Goal: Check status

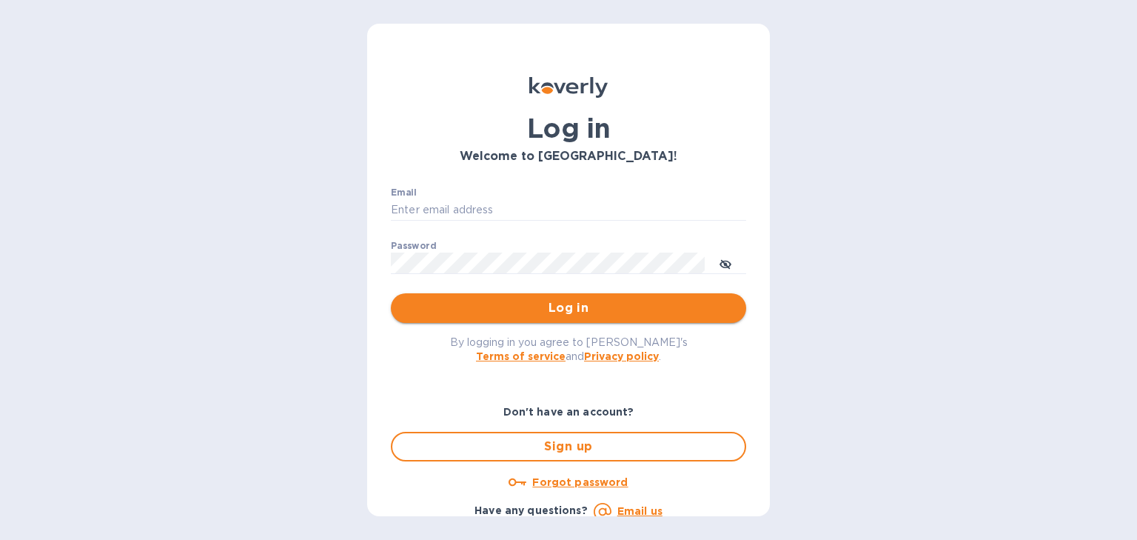
type input "usher@dagimfish.com"
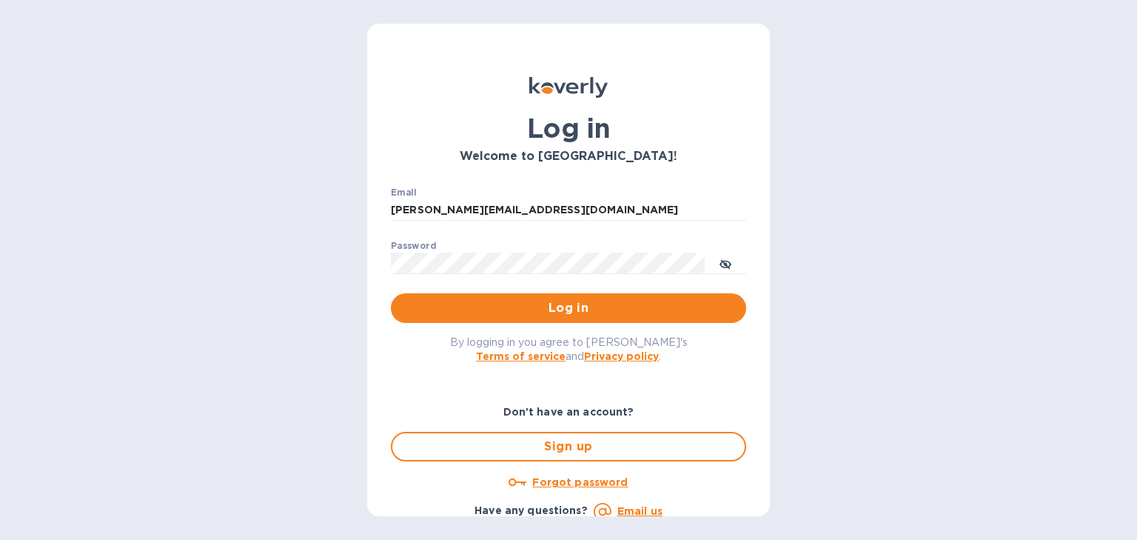
click at [514, 305] on span "Log in" at bounding box center [569, 308] width 332 height 18
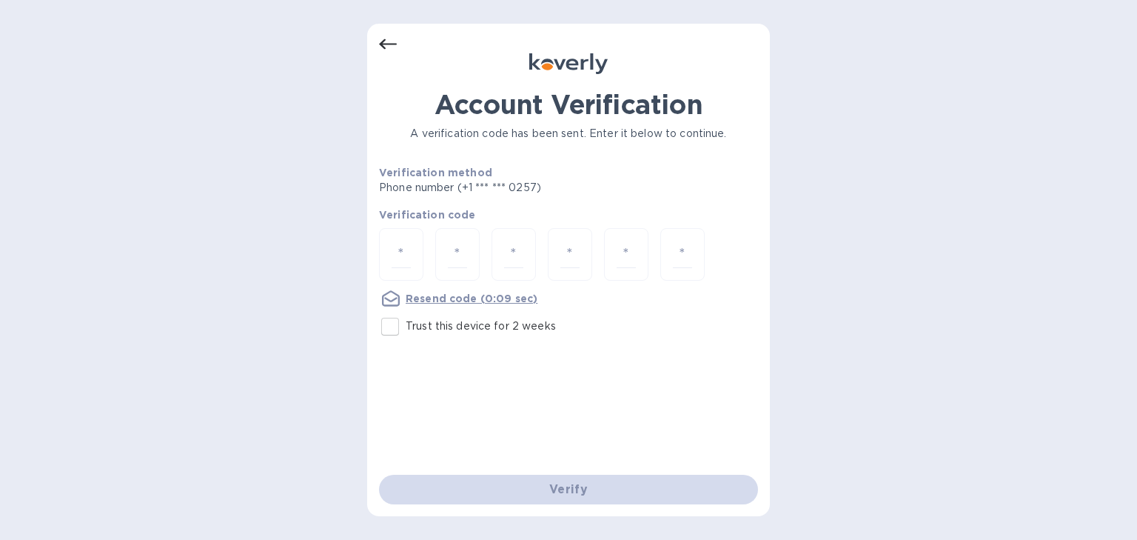
click at [393, 330] on input "Trust this device for 2 weeks" at bounding box center [389, 326] width 31 height 31
checkbox input "true"
click at [397, 258] on input "number" at bounding box center [400, 254] width 19 height 27
type input "5"
type input "3"
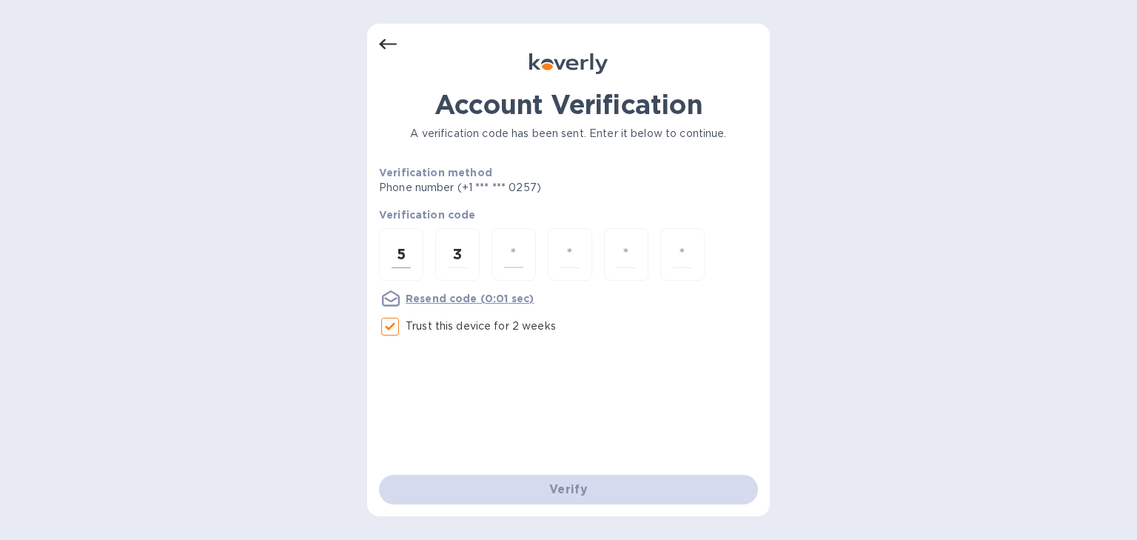
type input "7"
type input "8"
type input "5"
type input "7"
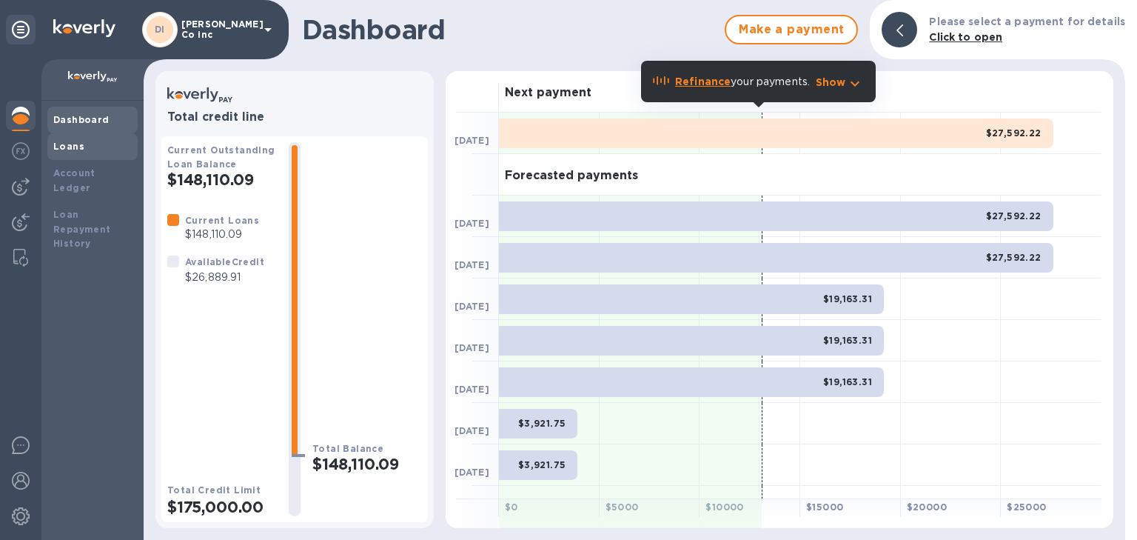
click at [69, 146] on b "Loans" at bounding box center [68, 146] width 31 height 11
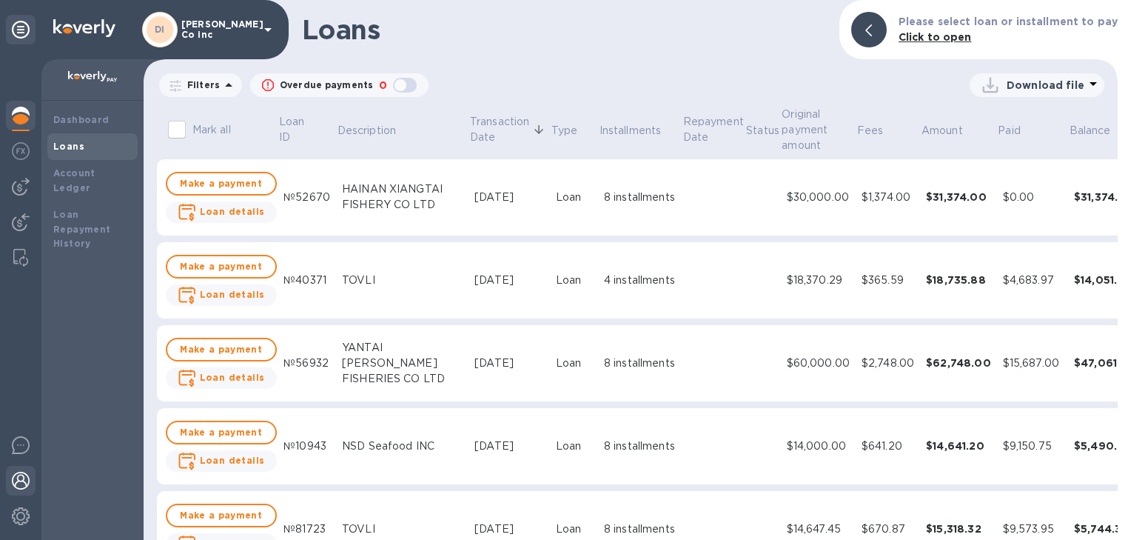
click at [17, 480] on img at bounding box center [21, 480] width 18 height 18
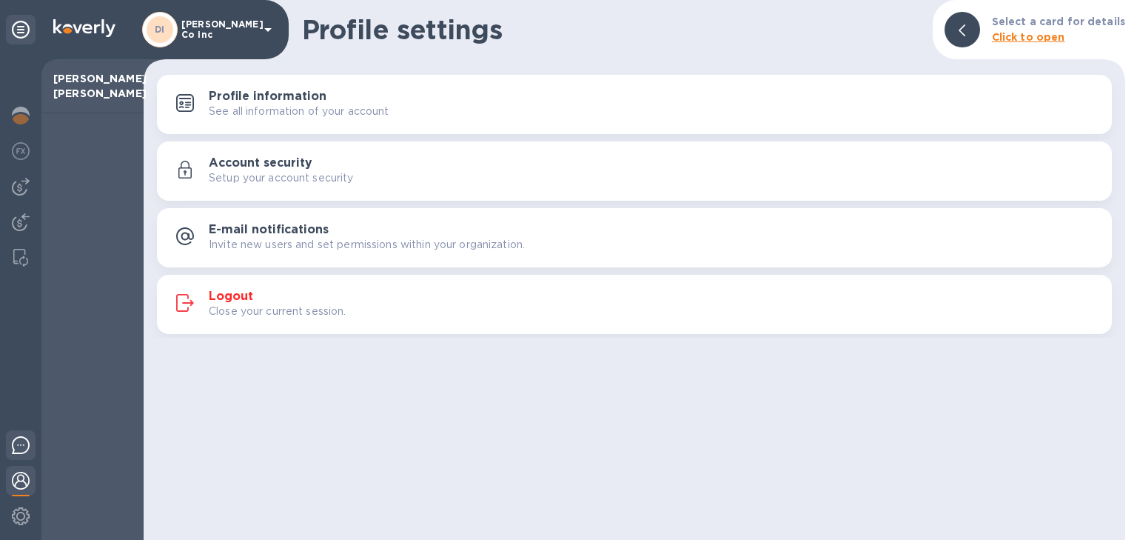
click at [17, 446] on img at bounding box center [21, 445] width 18 height 18
